Goal: Transaction & Acquisition: Book appointment/travel/reservation

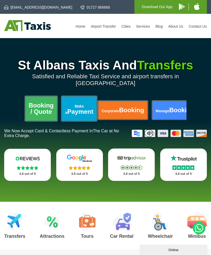
click at [50, 104] on link "Booking / Quote" at bounding box center [41, 109] width 31 height 24
